Goal: Task Accomplishment & Management: Manage account settings

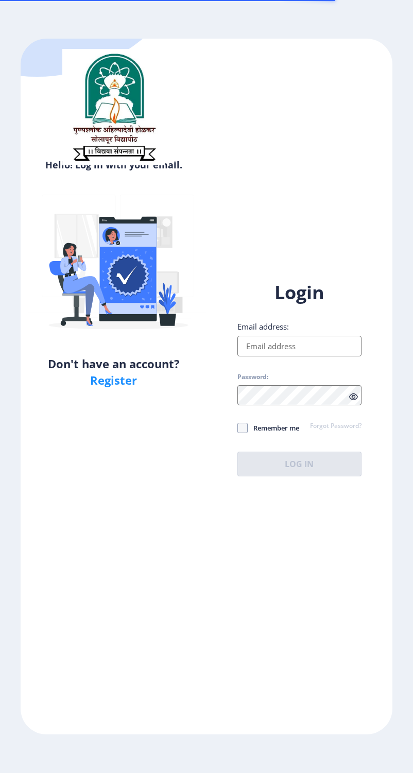
click at [271, 357] on input "Email address:" at bounding box center [300, 346] width 124 height 21
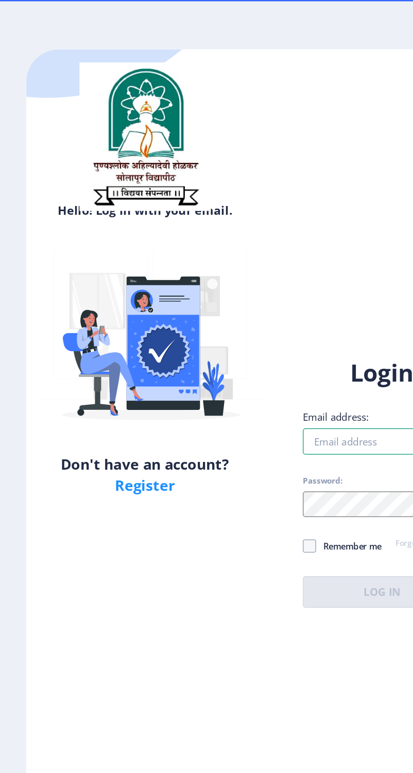
type input "[EMAIL_ADDRESS][DOMAIN_NAME]"
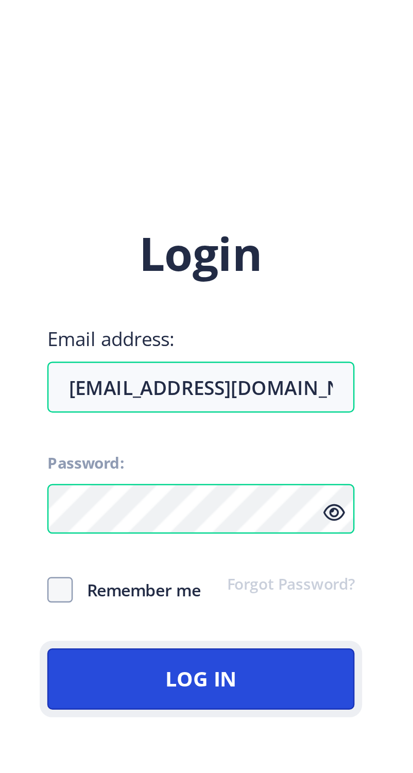
click at [362, 477] on button "Log In" at bounding box center [300, 464] width 124 height 25
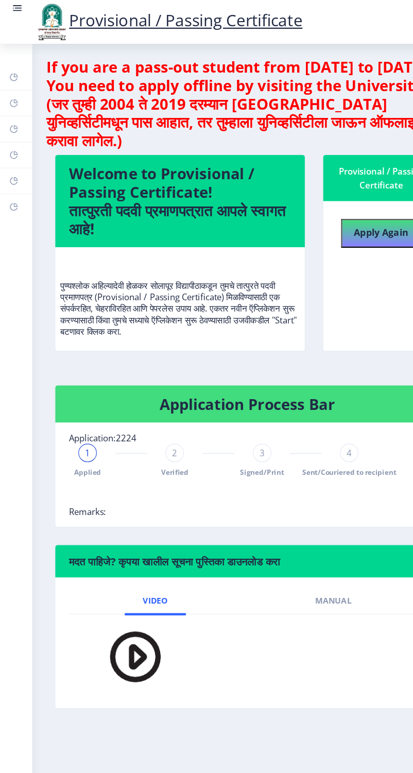
click at [11, 5] on rect at bounding box center [15, 7] width 10 height 10
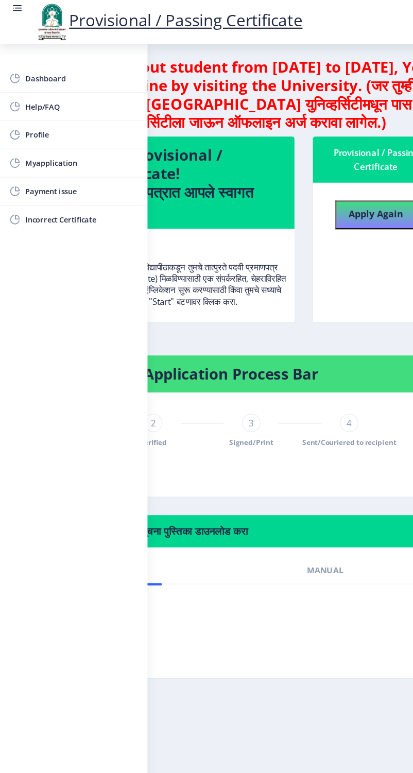
click at [66, 147] on span "Myapplication" at bounding box center [73, 146] width 101 height 12
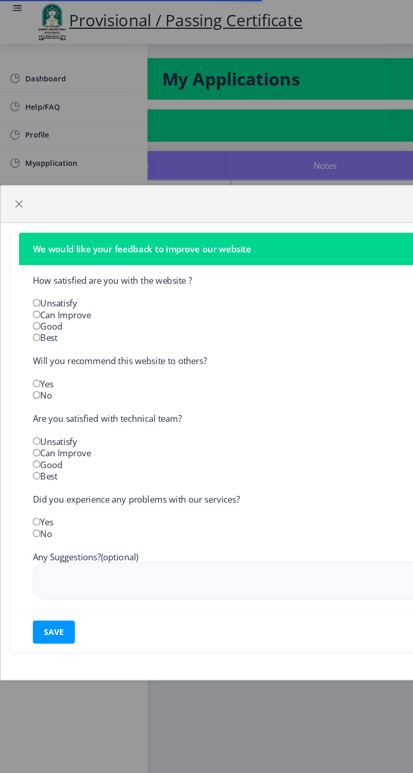
click at [22, 8] on div "We would like your feedback to improve our website How satisfied are you with t…" at bounding box center [206, 386] width 413 height 773
click at [21, 187] on span "button" at bounding box center [17, 182] width 8 height 8
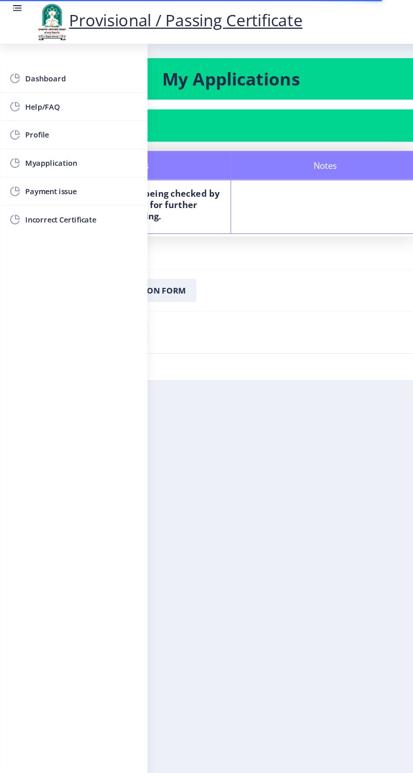
click at [21, 12] on rect at bounding box center [15, 7] width 10 height 10
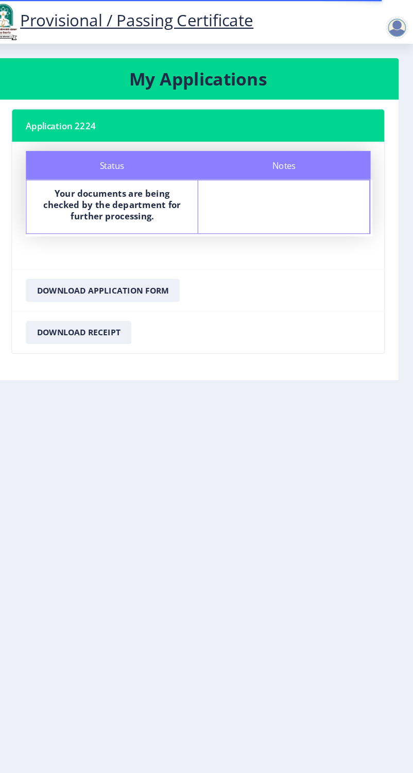
click at [403, 29] on div at bounding box center [398, 24] width 21 height 21
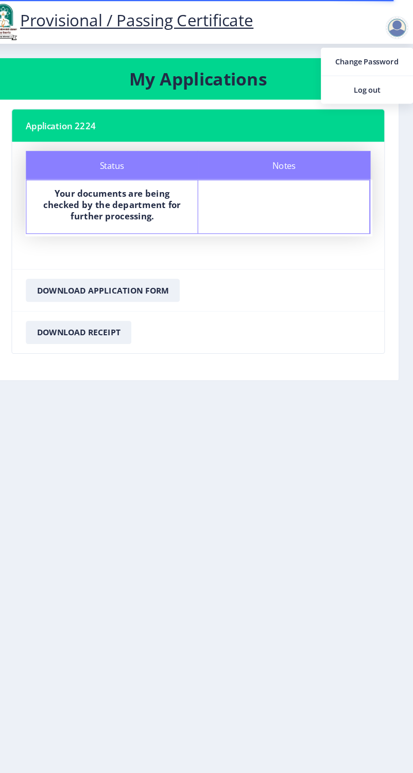
click at [384, 83] on span "Log out" at bounding box center [372, 80] width 66 height 12
